Goal: Task Accomplishment & Management: Complete application form

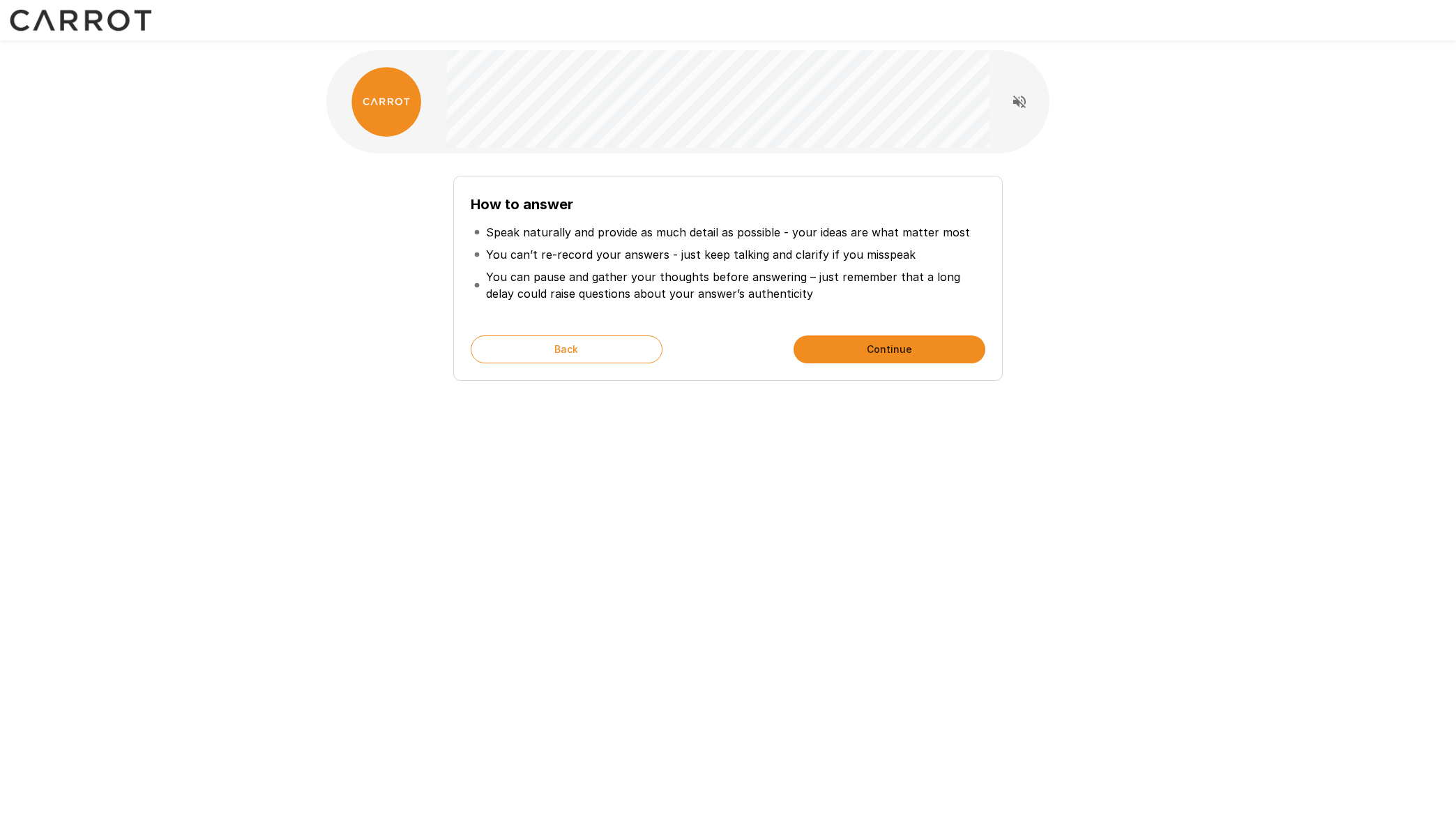
click at [851, 349] on button "Continue" at bounding box center [889, 349] width 192 height 28
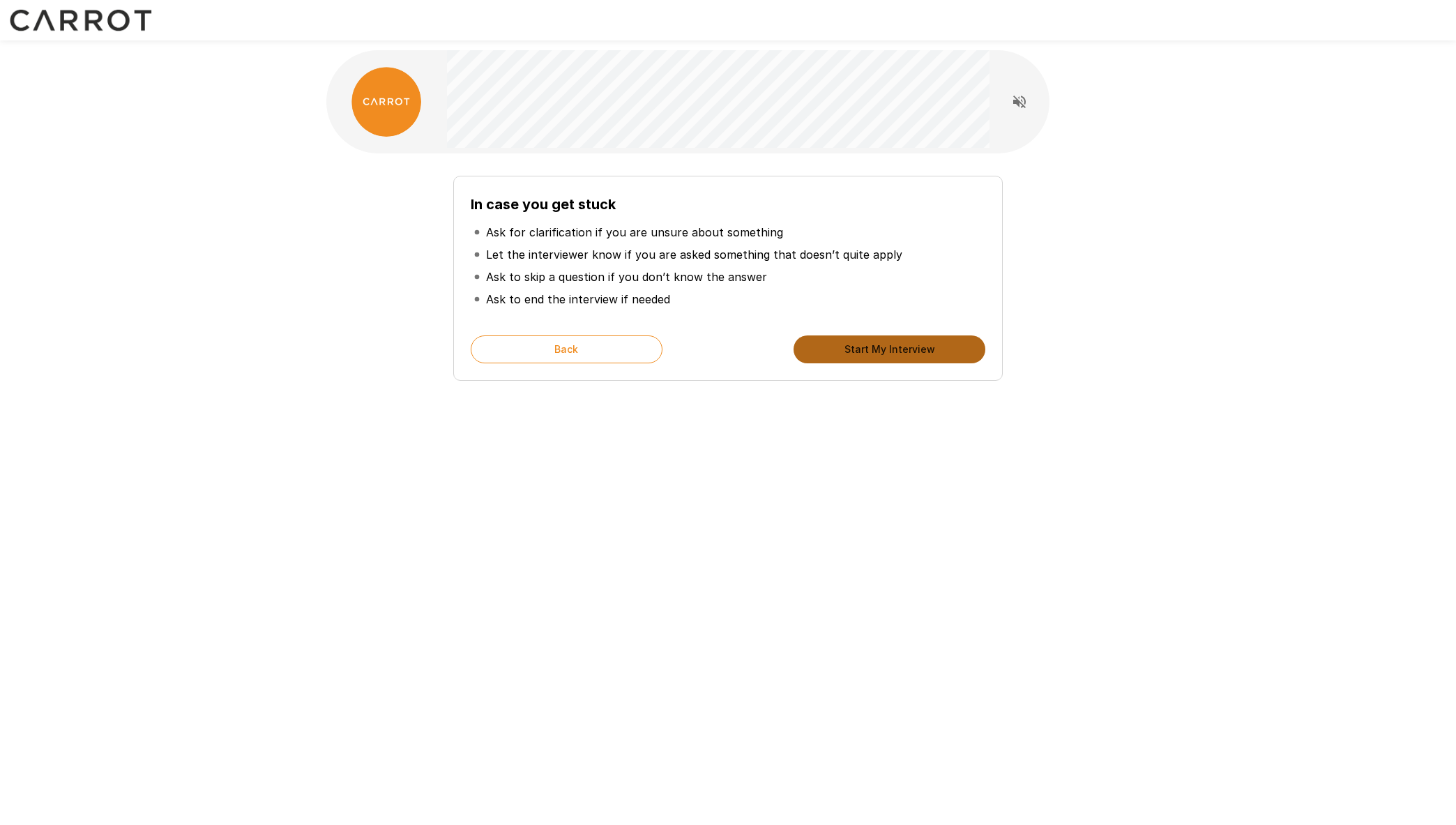
click at [898, 352] on button "Start My Interview" at bounding box center [889, 349] width 192 height 28
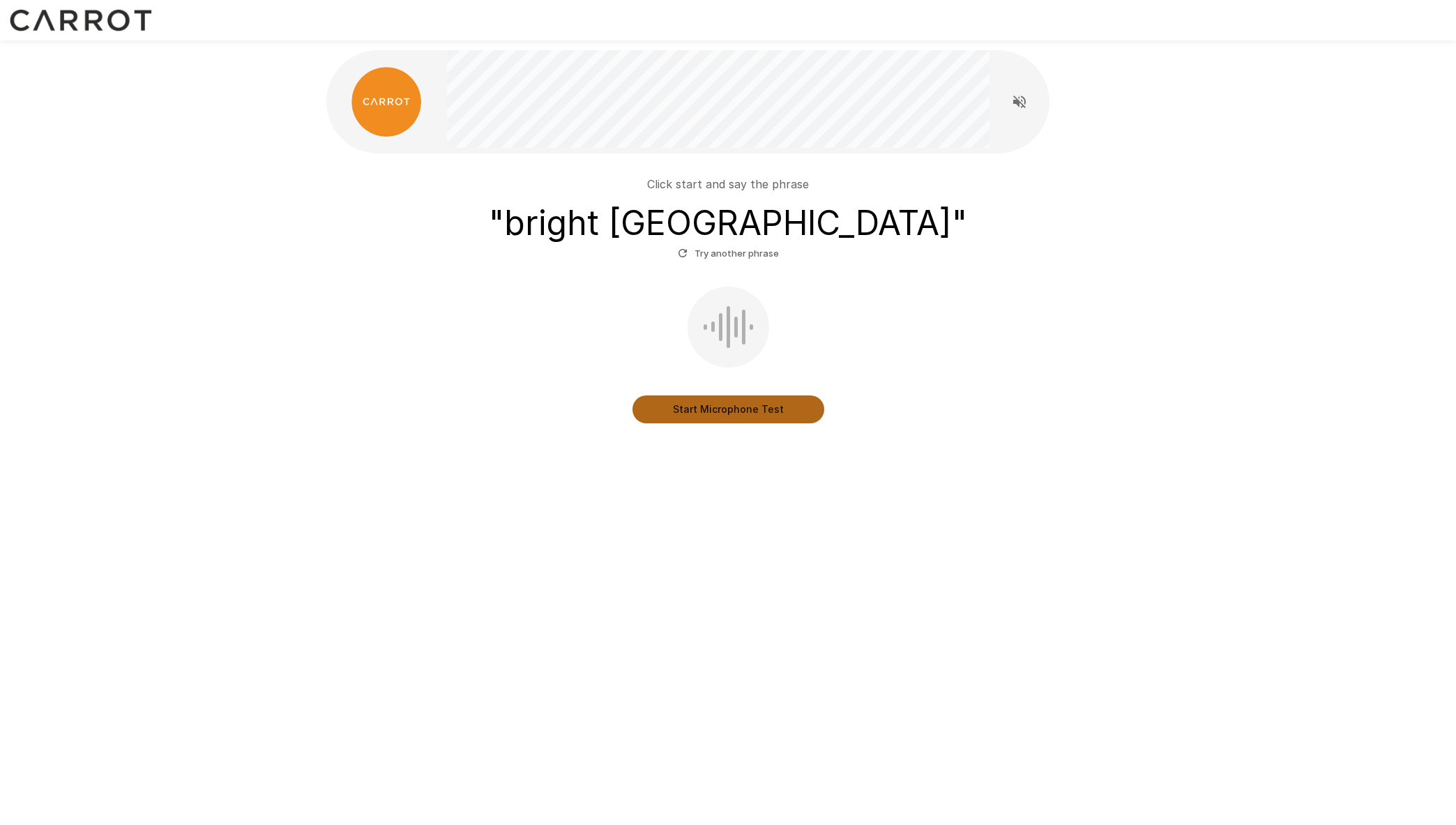
click at [774, 408] on button "Start Microphone Test" at bounding box center [728, 409] width 192 height 28
click at [757, 414] on button "Stop & Submit" at bounding box center [728, 409] width 192 height 28
click at [759, 393] on div "Start Microphone Test" at bounding box center [728, 355] width 792 height 137
click at [759, 406] on button "Start Microphone Test" at bounding box center [728, 409] width 192 height 28
click at [739, 410] on button "Stop & Submit" at bounding box center [728, 409] width 192 height 28
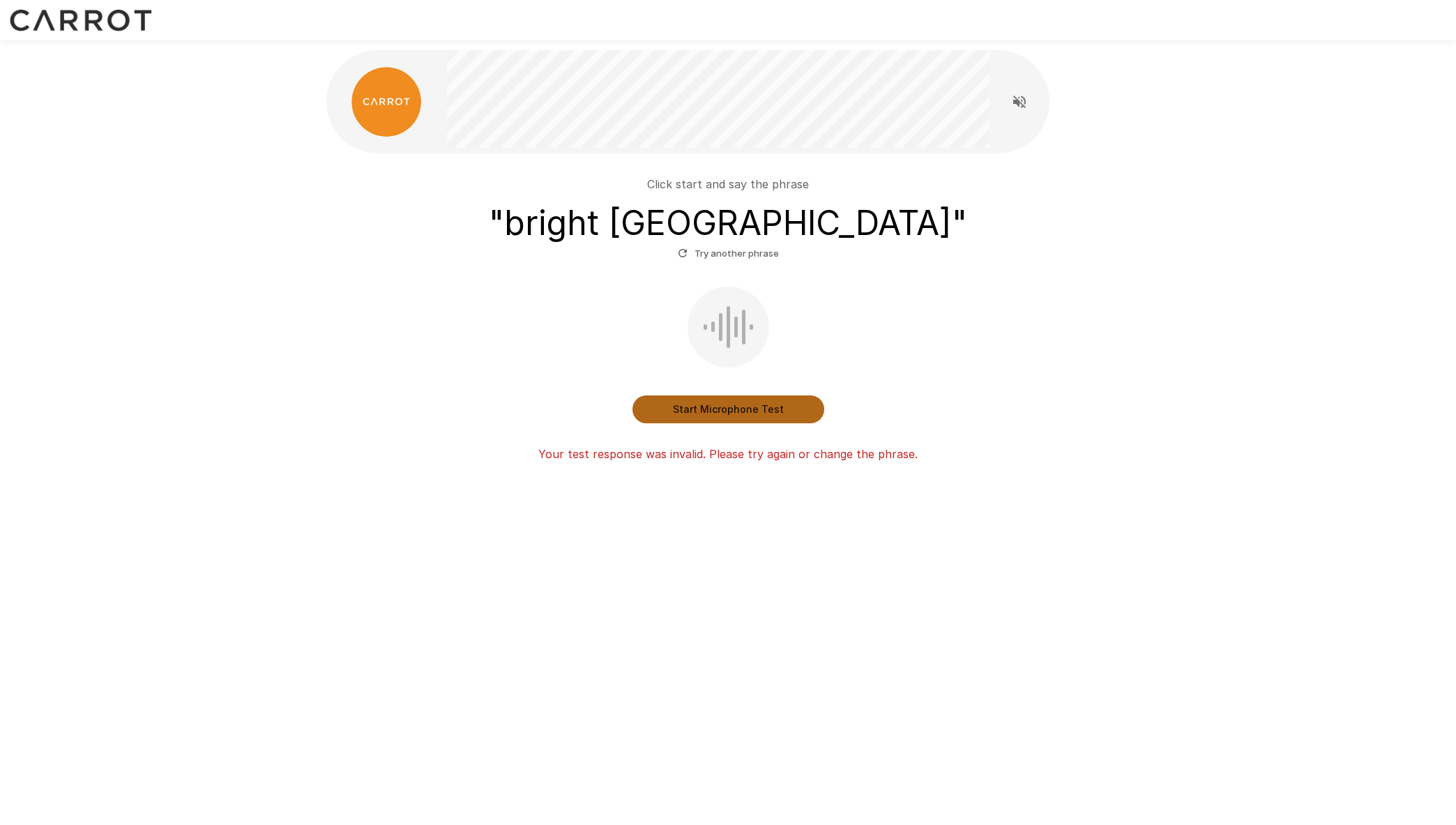
click at [754, 409] on button "Start Microphone Test" at bounding box center [728, 409] width 192 height 28
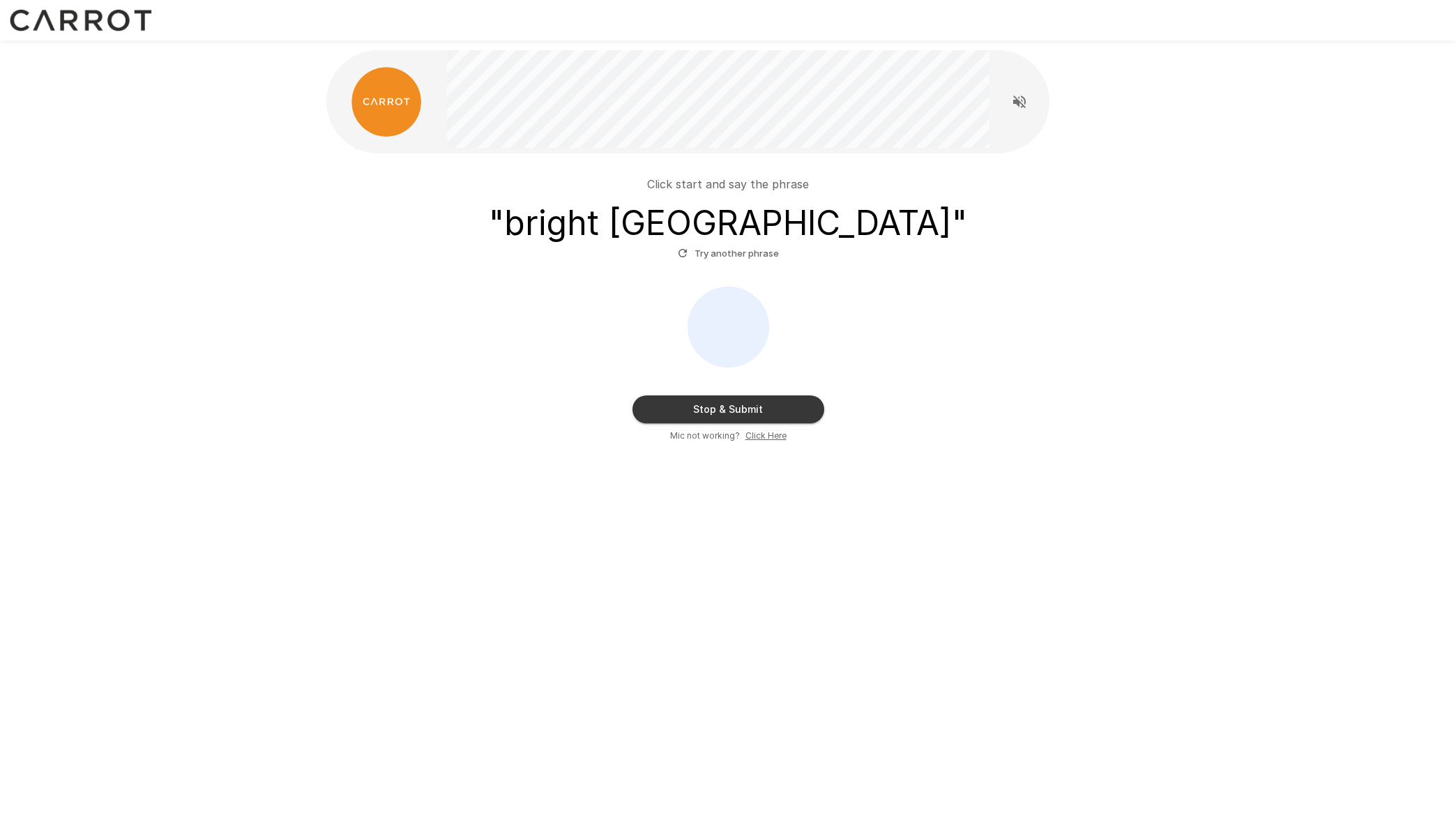
click at [754, 411] on button "Stop & Submit" at bounding box center [728, 409] width 192 height 28
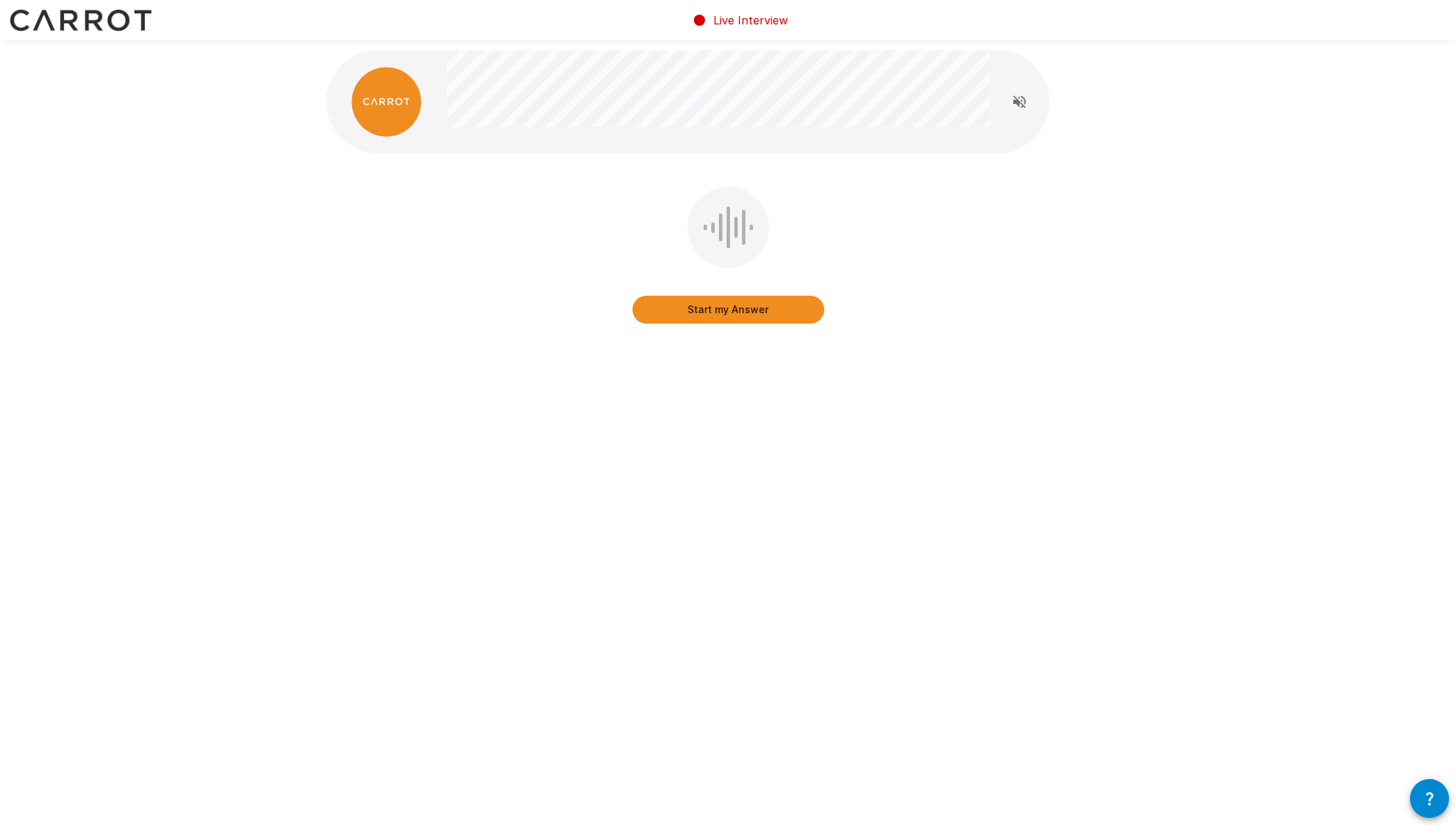
click at [770, 312] on button "Start my Answer" at bounding box center [728, 309] width 192 height 28
click at [717, 309] on button "Stop & Submit" at bounding box center [728, 309] width 192 height 28
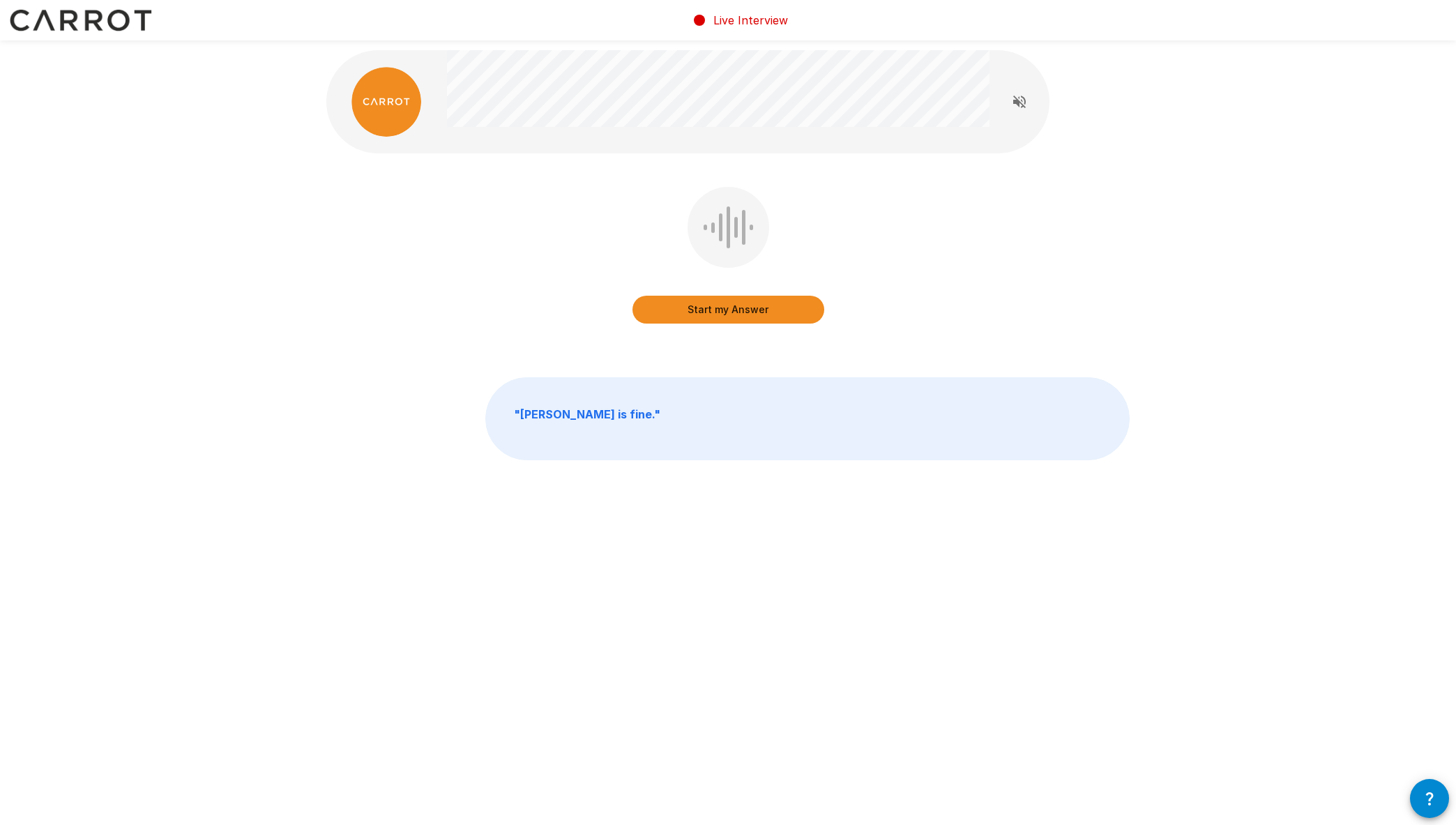
click at [779, 312] on button "Start my Answer" at bounding box center [728, 309] width 192 height 28
click at [778, 305] on button "Stop & Submit" at bounding box center [728, 309] width 192 height 28
click at [714, 320] on button "Start my Answer" at bounding box center [728, 309] width 192 height 28
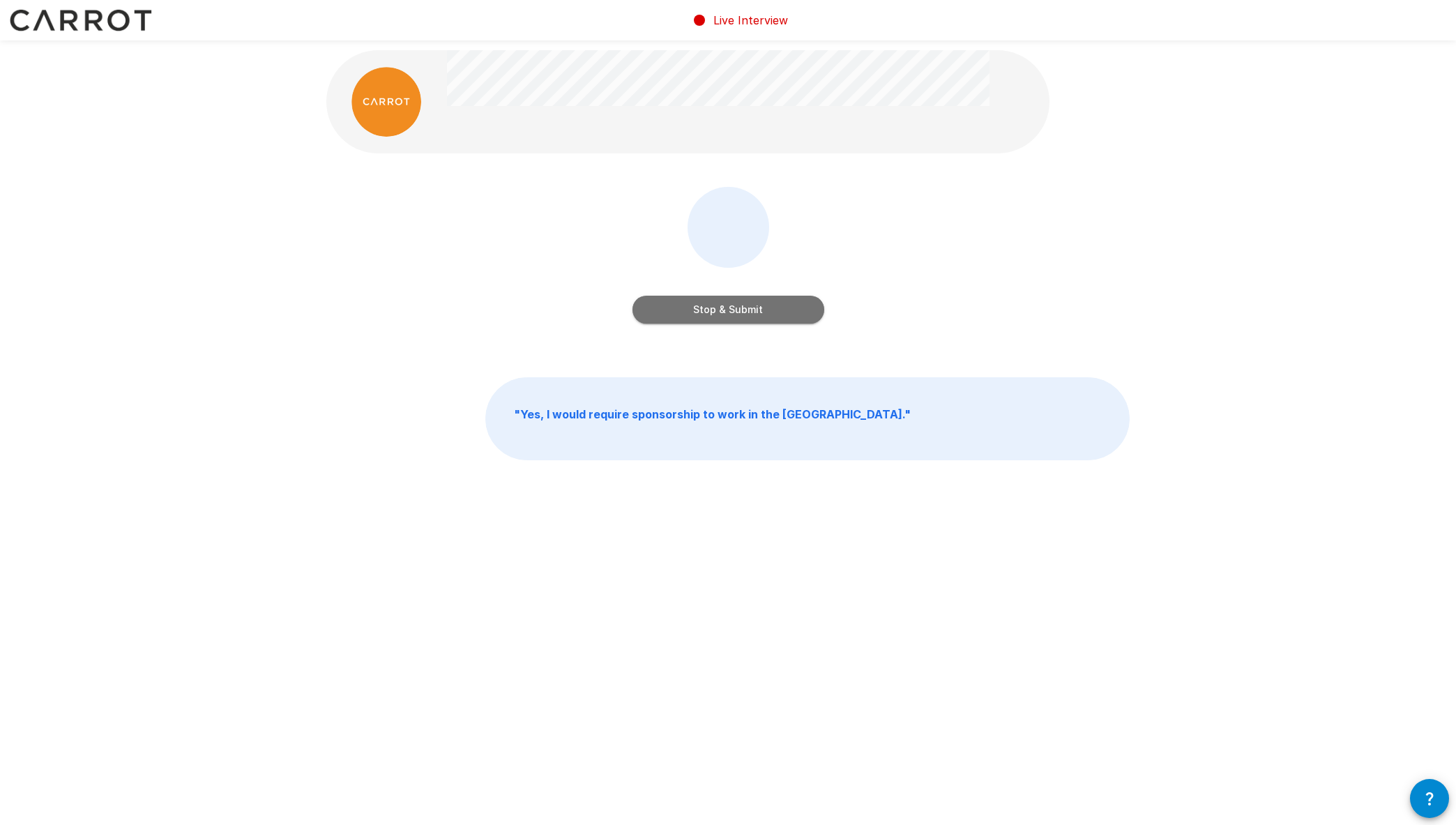
click at [773, 317] on button "Stop & Submit" at bounding box center [728, 309] width 192 height 28
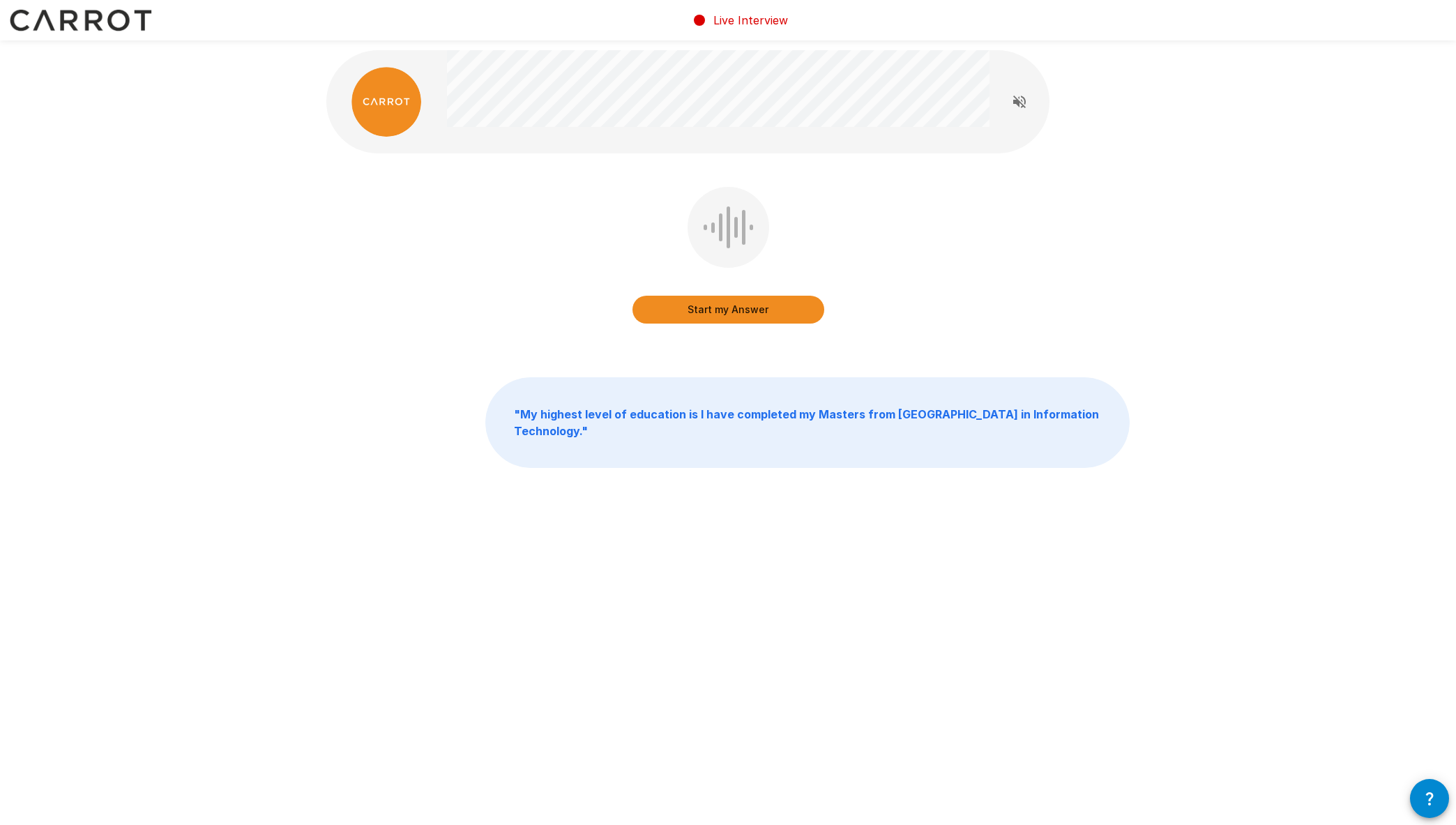
click at [766, 299] on button "Start my Answer" at bounding box center [728, 309] width 192 height 28
click at [790, 306] on button "Stop & Submit" at bounding box center [728, 309] width 192 height 28
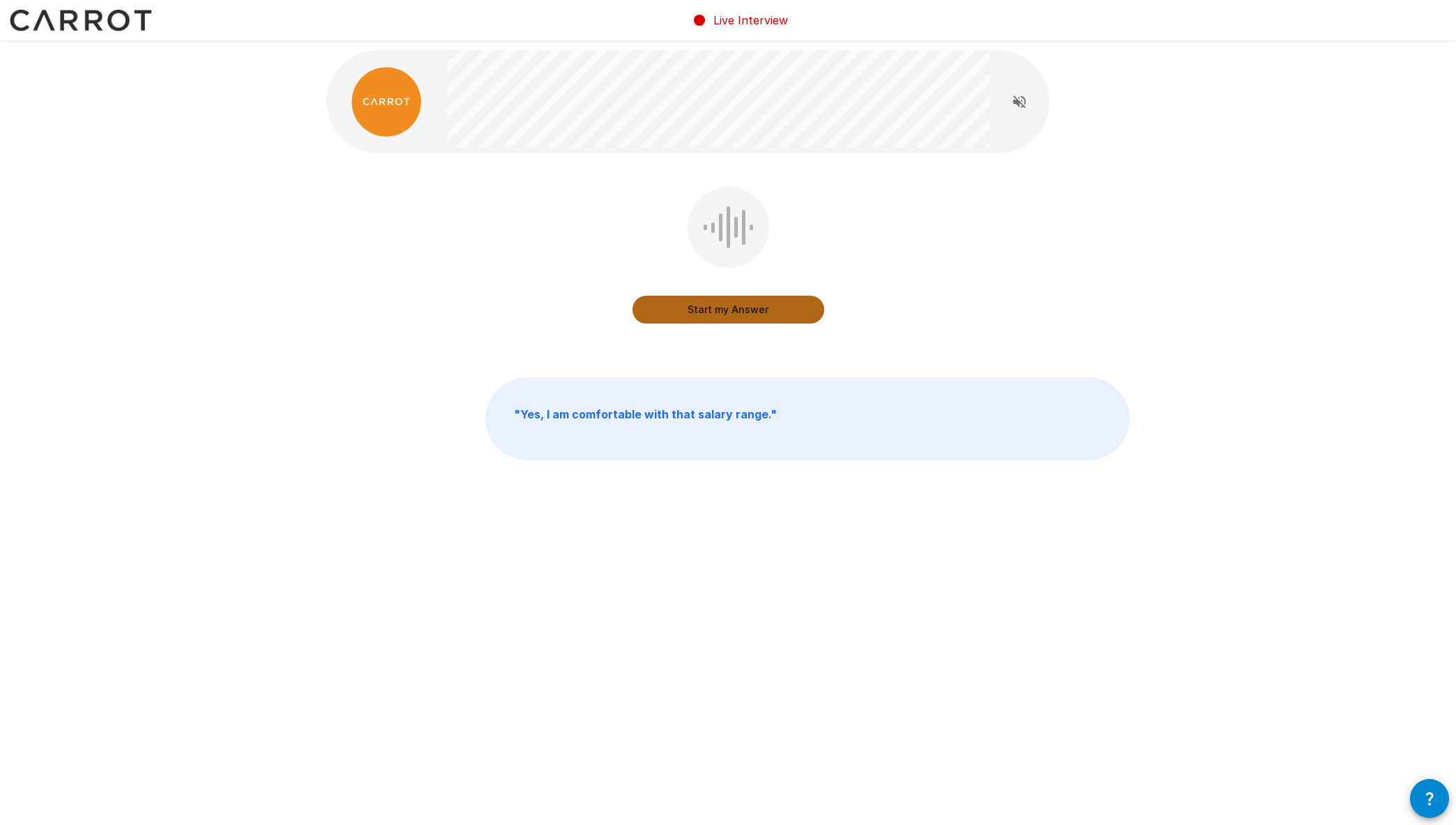
click at [771, 314] on button "Start my Answer" at bounding box center [728, 309] width 192 height 28
click at [772, 318] on button "Stop & Submit" at bounding box center [728, 309] width 192 height 28
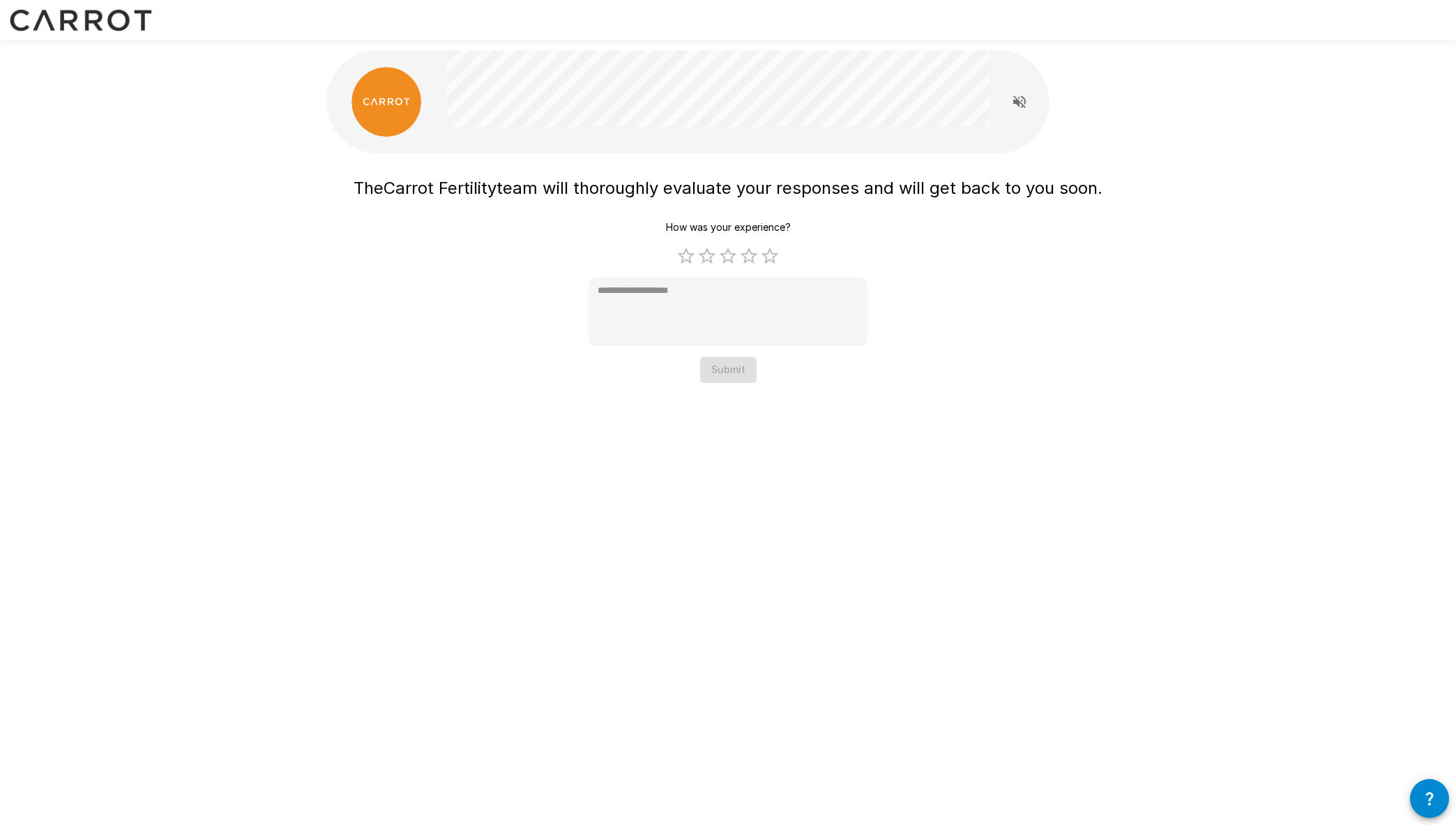
type textarea "*"
